Goal: Navigation & Orientation: Go to known website

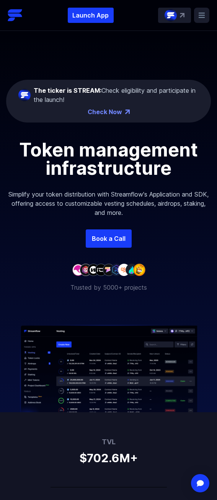
click at [204, 16] on rect at bounding box center [201, 15] width 15 height 15
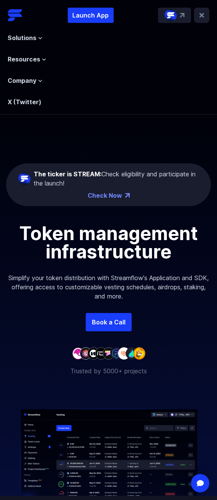
click at [146, 39] on div "Solutions Overview Streamflow features an all-in-one token distribution platfor…" at bounding box center [108, 65] width 201 height 84
click at [40, 39] on icon at bounding box center [40, 38] width 5 height 5
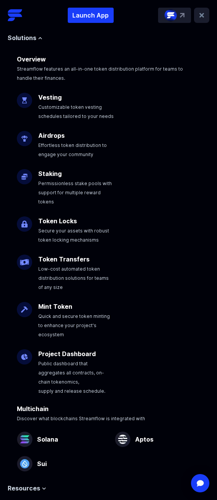
click at [197, 16] on rect at bounding box center [201, 15] width 15 height 15
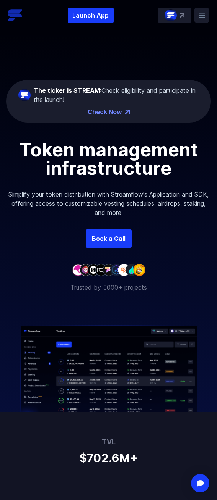
click at [11, 18] on img at bounding box center [15, 15] width 15 height 15
click at [201, 18] on rect at bounding box center [201, 15] width 15 height 15
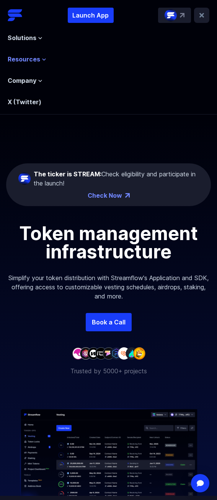
click at [38, 57] on span "Resources" at bounding box center [24, 59] width 32 height 9
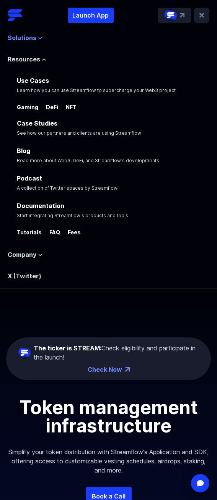
click at [32, 37] on span "Solutions" at bounding box center [22, 37] width 29 height 9
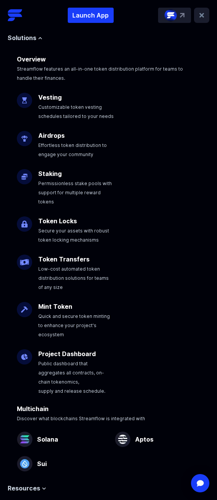
click at [199, 16] on icon at bounding box center [201, 15] width 5 height 5
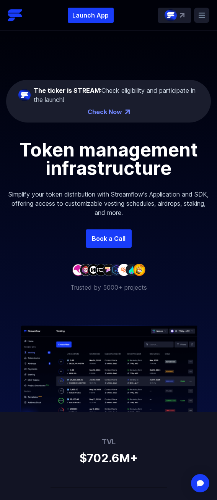
click at [200, 16] on rect at bounding box center [201, 15] width 15 height 15
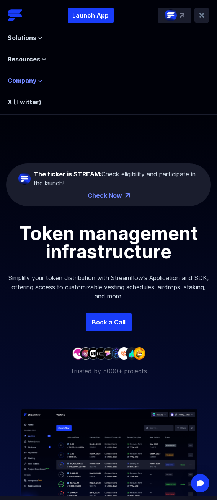
click at [39, 82] on icon at bounding box center [40, 81] width 5 height 5
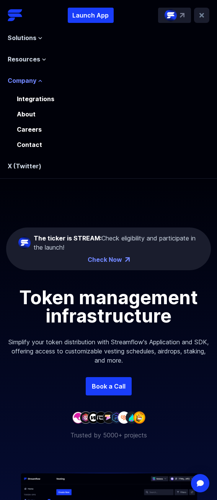
click at [39, 82] on icon at bounding box center [40, 81] width 5 height 5
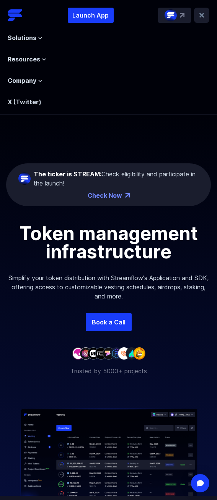
click at [39, 105] on link "X (Twitter)" at bounding box center [25, 102] width 34 height 8
